Goal: Transaction & Acquisition: Subscribe to service/newsletter

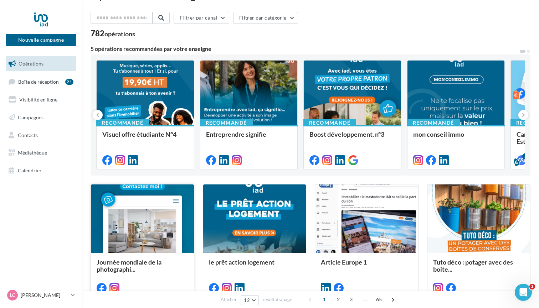
scroll to position [21, 0]
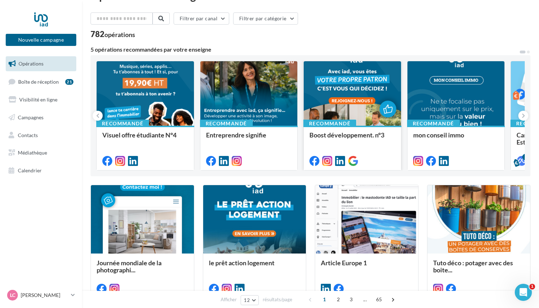
click at [346, 84] on div at bounding box center [352, 93] width 97 height 65
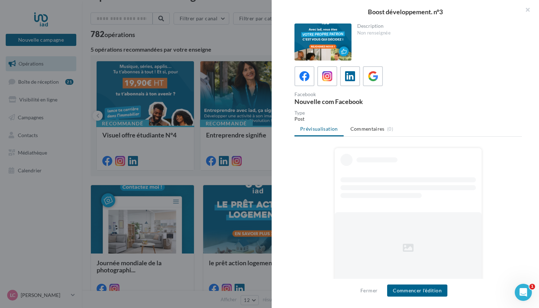
click at [328, 50] on div at bounding box center [323, 42] width 57 height 37
click at [321, 34] on div at bounding box center [323, 42] width 57 height 37
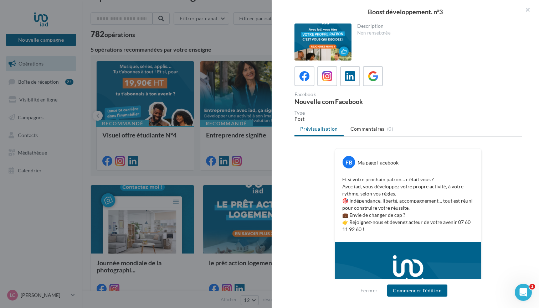
click at [242, 85] on div at bounding box center [269, 154] width 539 height 308
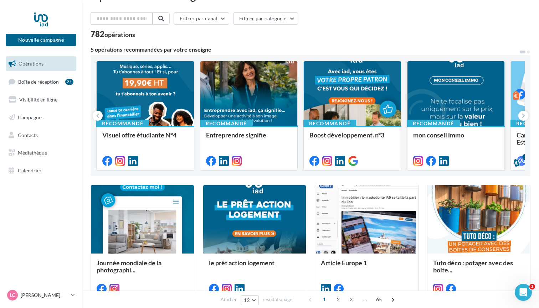
click at [441, 100] on div at bounding box center [456, 93] width 97 height 65
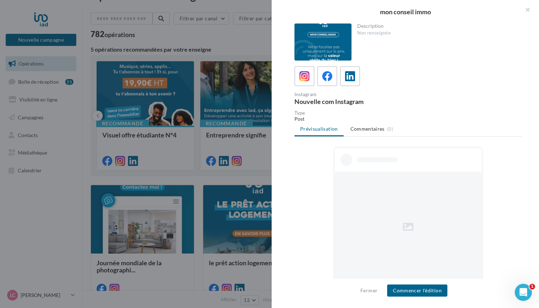
click at [332, 49] on div at bounding box center [323, 42] width 57 height 37
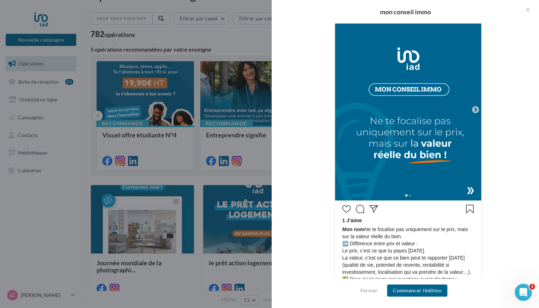
scroll to position [158, 0]
click at [471, 191] on div at bounding box center [408, 194] width 146 height 11
click at [476, 109] on icon at bounding box center [476, 110] width 2 height 4
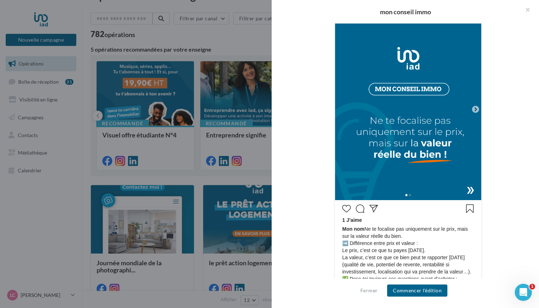
click at [476, 109] on icon at bounding box center [476, 110] width 2 height 4
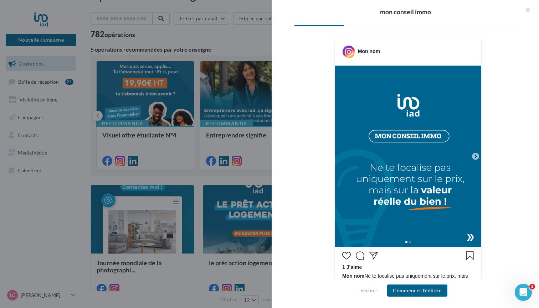
scroll to position [110, 0]
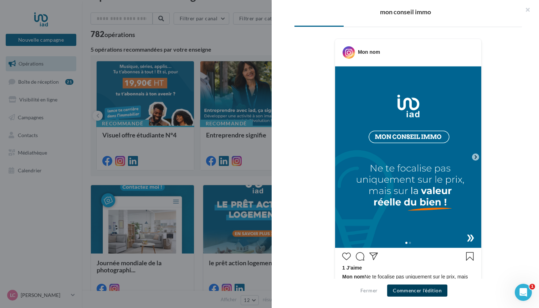
click at [418, 294] on button "Commencer l'édition" at bounding box center [417, 291] width 60 height 12
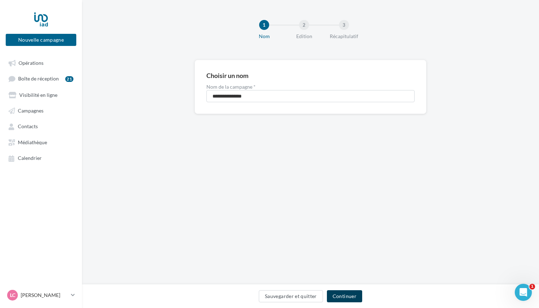
click at [344, 296] on button "Continuer" at bounding box center [344, 297] width 35 height 12
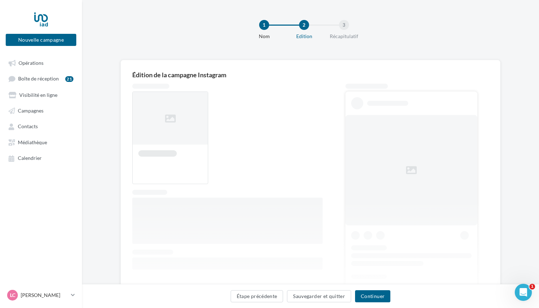
click at [344, 296] on button "Sauvegarder et quitter" at bounding box center [319, 297] width 64 height 12
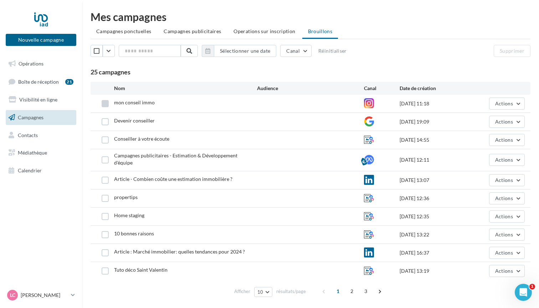
click at [104, 102] on label at bounding box center [105, 103] width 7 height 7
click at [514, 102] on button "Actions" at bounding box center [507, 104] width 36 height 12
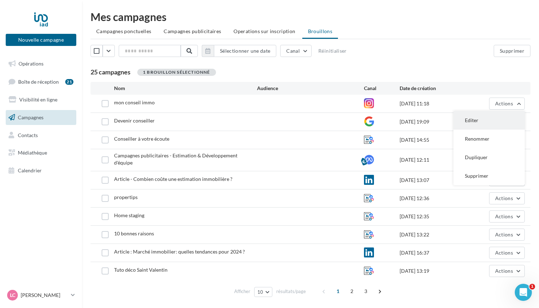
click at [483, 121] on button "Editer" at bounding box center [489, 120] width 71 height 19
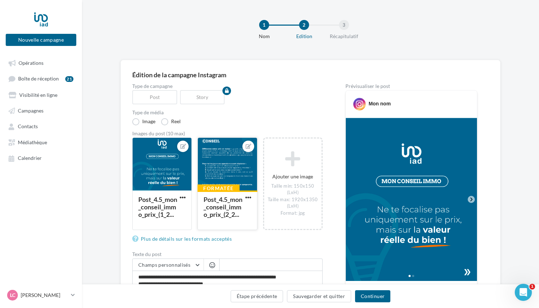
click at [227, 166] on div at bounding box center [227, 164] width 59 height 53
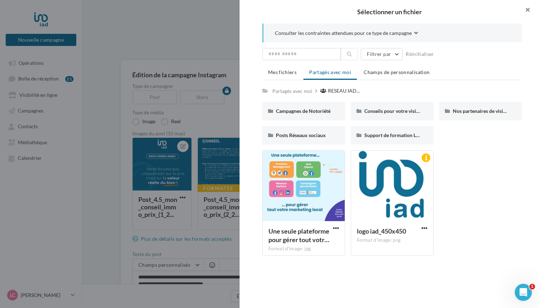
click at [528, 11] on button "button" at bounding box center [525, 10] width 29 height 21
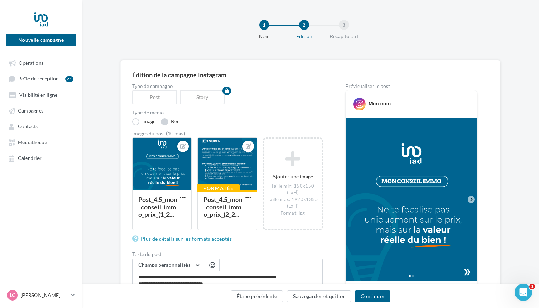
click at [163, 122] on label "Reel" at bounding box center [171, 121] width 20 height 7
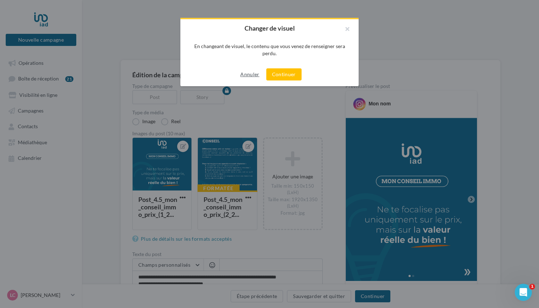
click at [249, 77] on button "Annuler" at bounding box center [249, 74] width 25 height 9
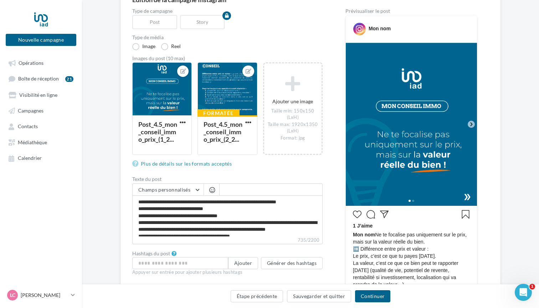
scroll to position [76, 0]
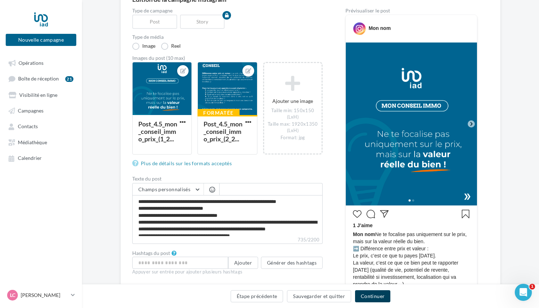
click at [378, 298] on button "Continuer" at bounding box center [372, 297] width 35 height 12
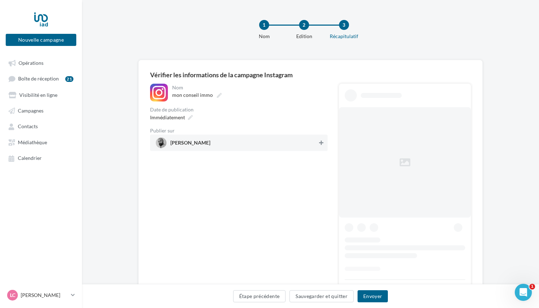
click at [321, 144] on icon at bounding box center [321, 142] width 4 height 5
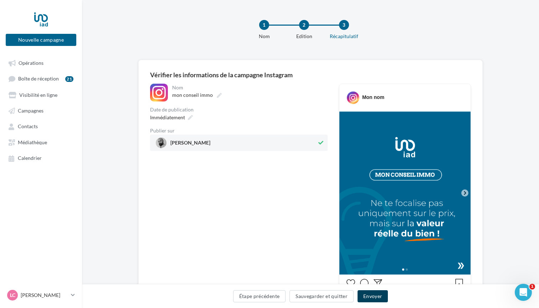
click at [377, 299] on button "Envoyer" at bounding box center [373, 297] width 30 height 12
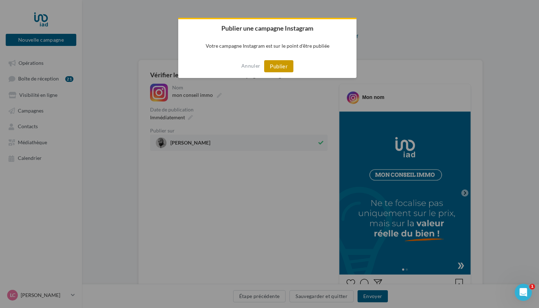
click at [281, 66] on button "Publier" at bounding box center [278, 66] width 29 height 12
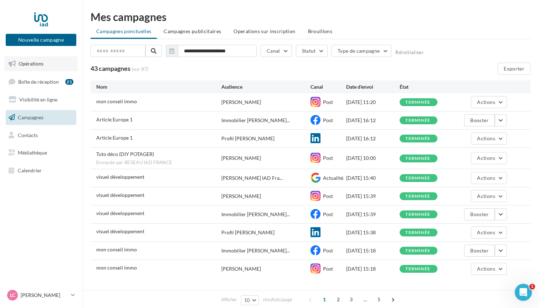
click at [35, 60] on link "Opérations" at bounding box center [40, 63] width 73 height 15
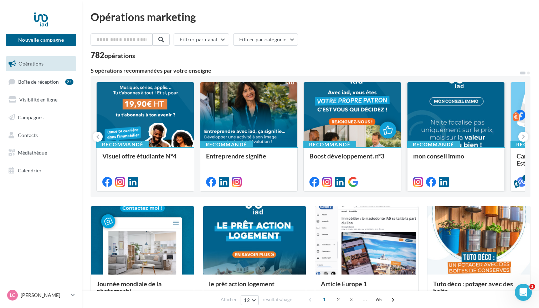
click at [425, 111] on div at bounding box center [456, 114] width 97 height 65
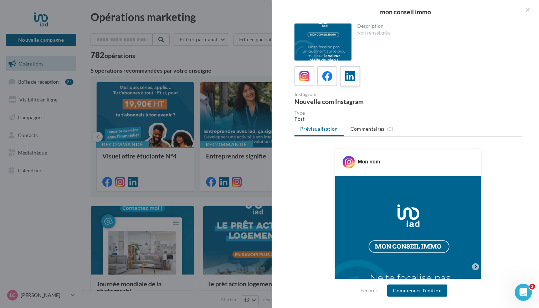
click at [348, 74] on icon at bounding box center [350, 76] width 10 height 10
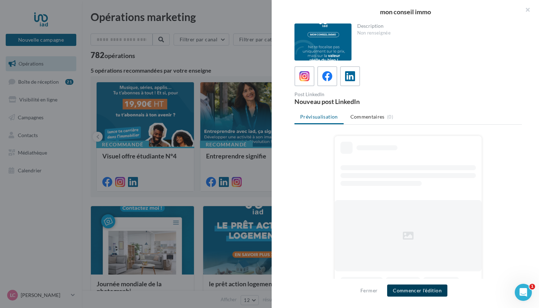
click at [427, 291] on button "Commencer l'édition" at bounding box center [417, 291] width 60 height 12
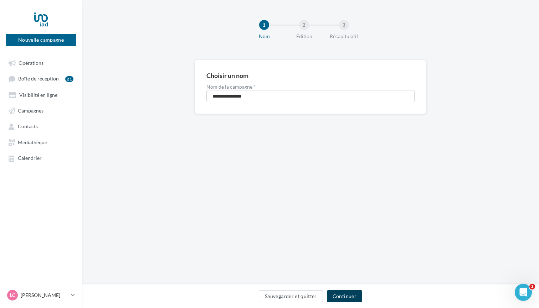
click at [351, 292] on button "Continuer" at bounding box center [344, 297] width 35 height 12
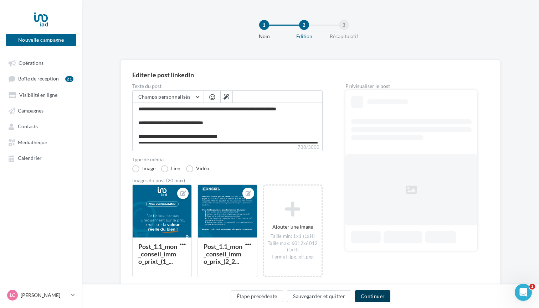
click at [386, 296] on button "Continuer" at bounding box center [372, 297] width 35 height 12
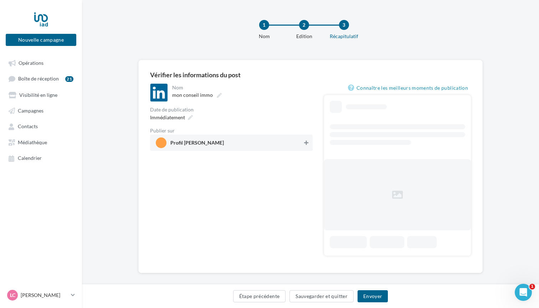
click at [305, 140] on button at bounding box center [306, 143] width 7 height 9
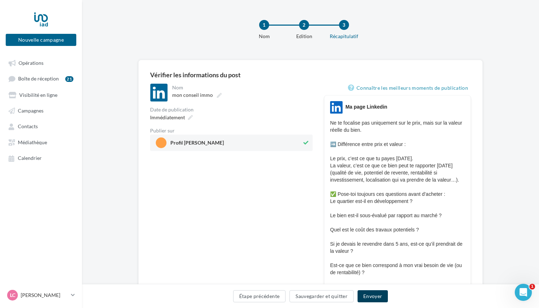
click at [376, 298] on button "Envoyer" at bounding box center [373, 297] width 30 height 12
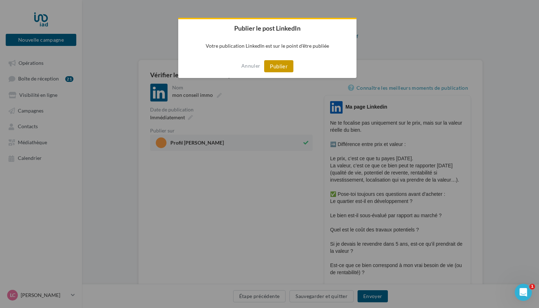
click at [283, 63] on button "Publier" at bounding box center [278, 66] width 29 height 12
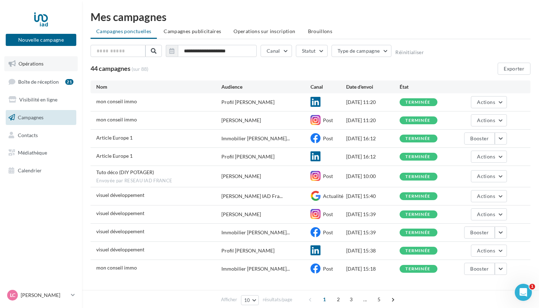
click at [35, 63] on span "Opérations" at bounding box center [31, 64] width 25 height 6
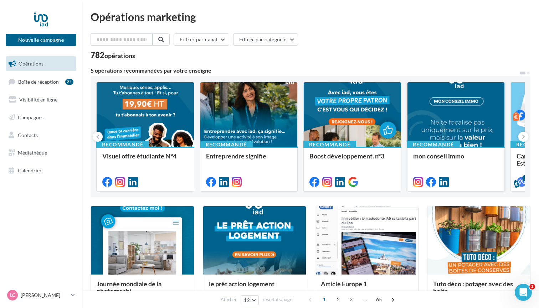
click at [444, 123] on div at bounding box center [456, 114] width 97 height 65
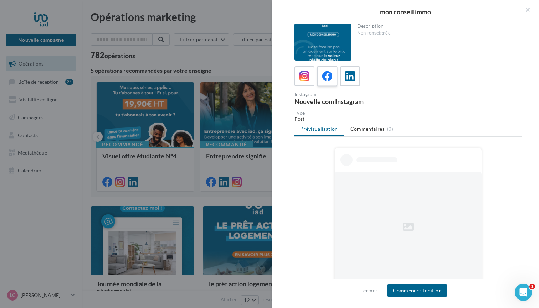
click at [328, 72] on icon at bounding box center [327, 76] width 10 height 10
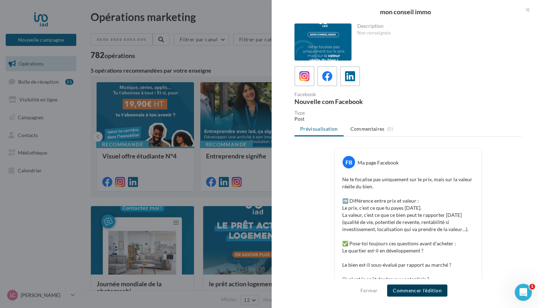
click at [425, 292] on button "Commencer l'édition" at bounding box center [417, 291] width 60 height 12
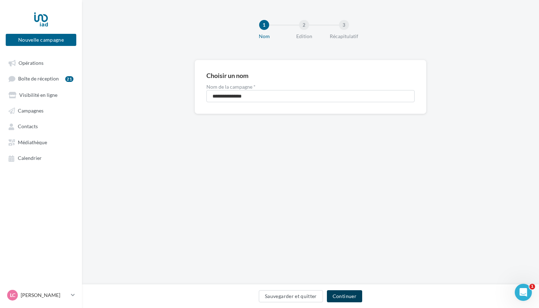
click at [343, 293] on button "Continuer" at bounding box center [344, 297] width 35 height 12
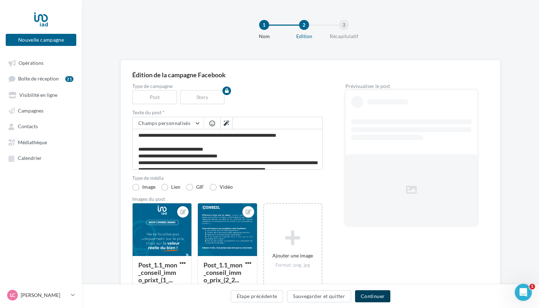
click at [383, 300] on button "Continuer" at bounding box center [372, 297] width 35 height 12
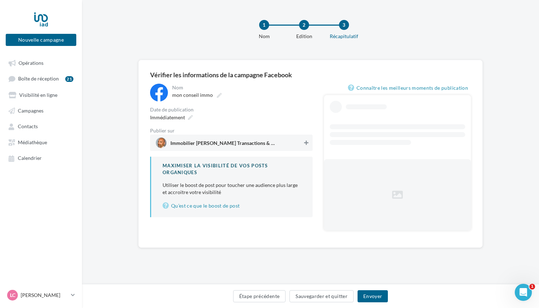
click at [308, 144] on icon at bounding box center [306, 142] width 4 height 5
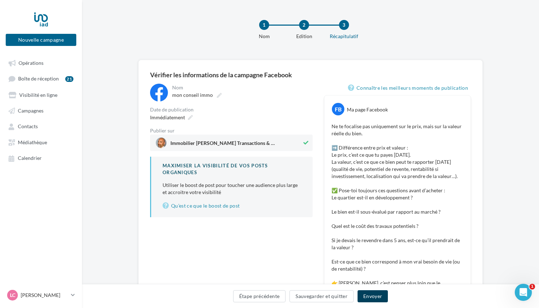
click at [371, 301] on button "Envoyer" at bounding box center [373, 297] width 30 height 12
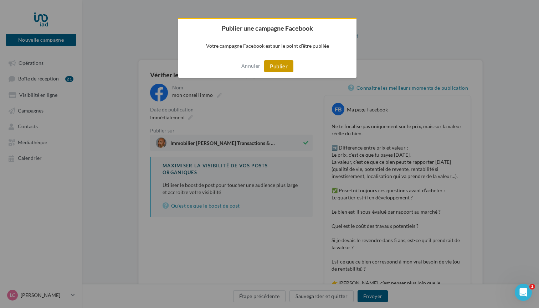
click at [285, 66] on button "Publier" at bounding box center [278, 66] width 29 height 12
